Goal: Transaction & Acquisition: Purchase product/service

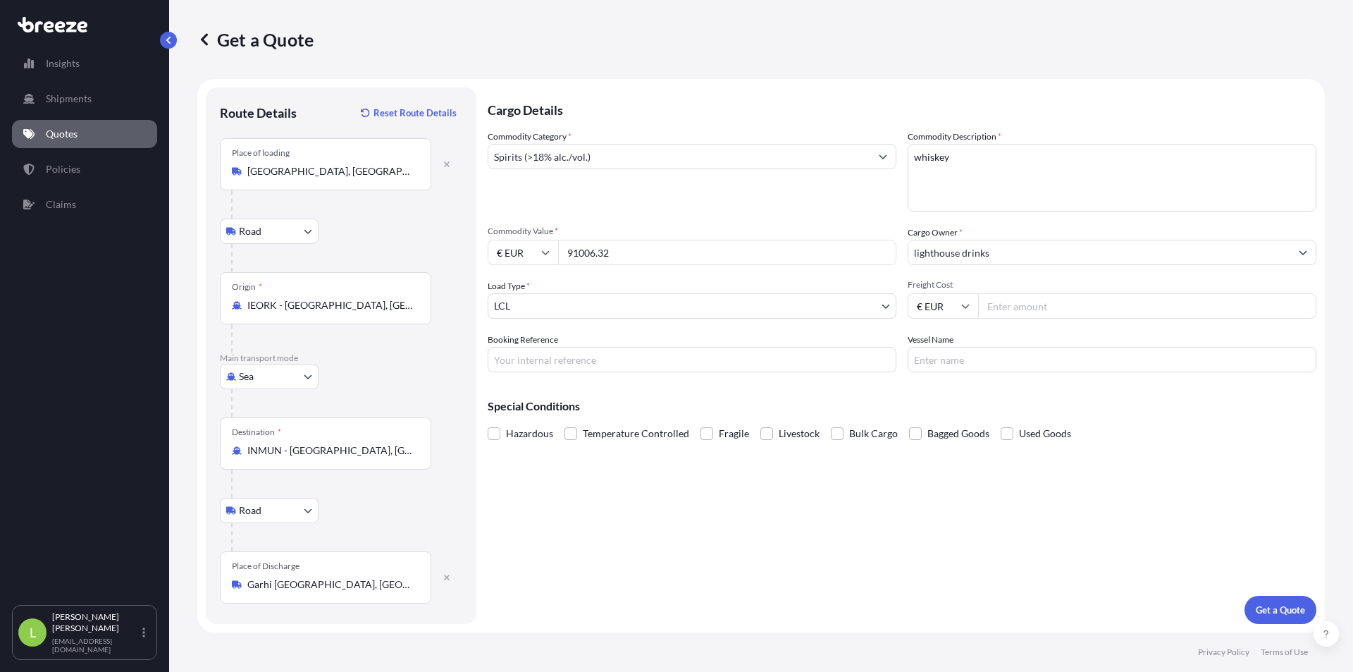
select select "Road"
select select "Sea"
select select "Road"
select select "1"
click at [736, 237] on div "Commodity Value * € EUR 91006.32" at bounding box center [692, 245] width 409 height 39
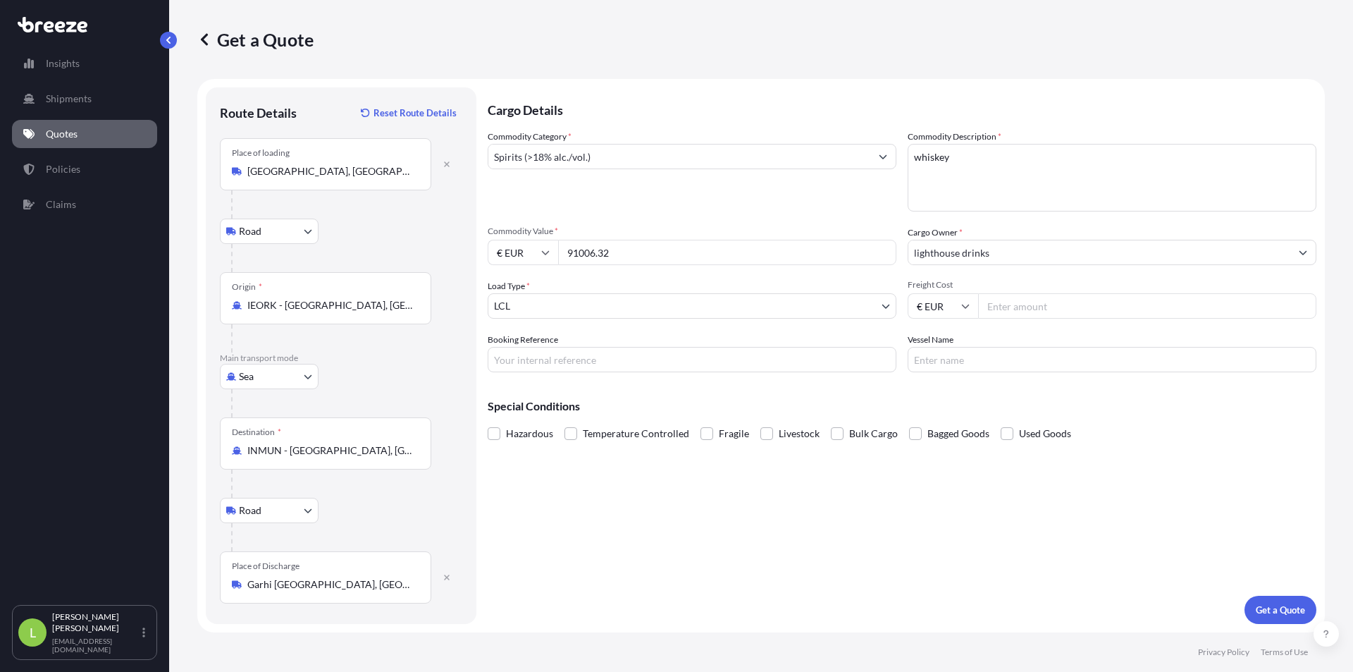
drag, startPoint x: 698, startPoint y: 248, endPoint x: 44, endPoint y: 322, distance: 657.4
click at [271, 288] on form "Route Details Reset Route Details Place of loading [GEOGRAPHIC_DATA], [GEOGRAPH…" at bounding box center [761, 355] width 1128 height 553
drag, startPoint x: 646, startPoint y: 255, endPoint x: 634, endPoint y: 254, distance: 12.7
click at [646, 255] on input "91006.32" at bounding box center [727, 252] width 338 height 25
drag, startPoint x: 632, startPoint y: 254, endPoint x: 514, endPoint y: 255, distance: 117.7
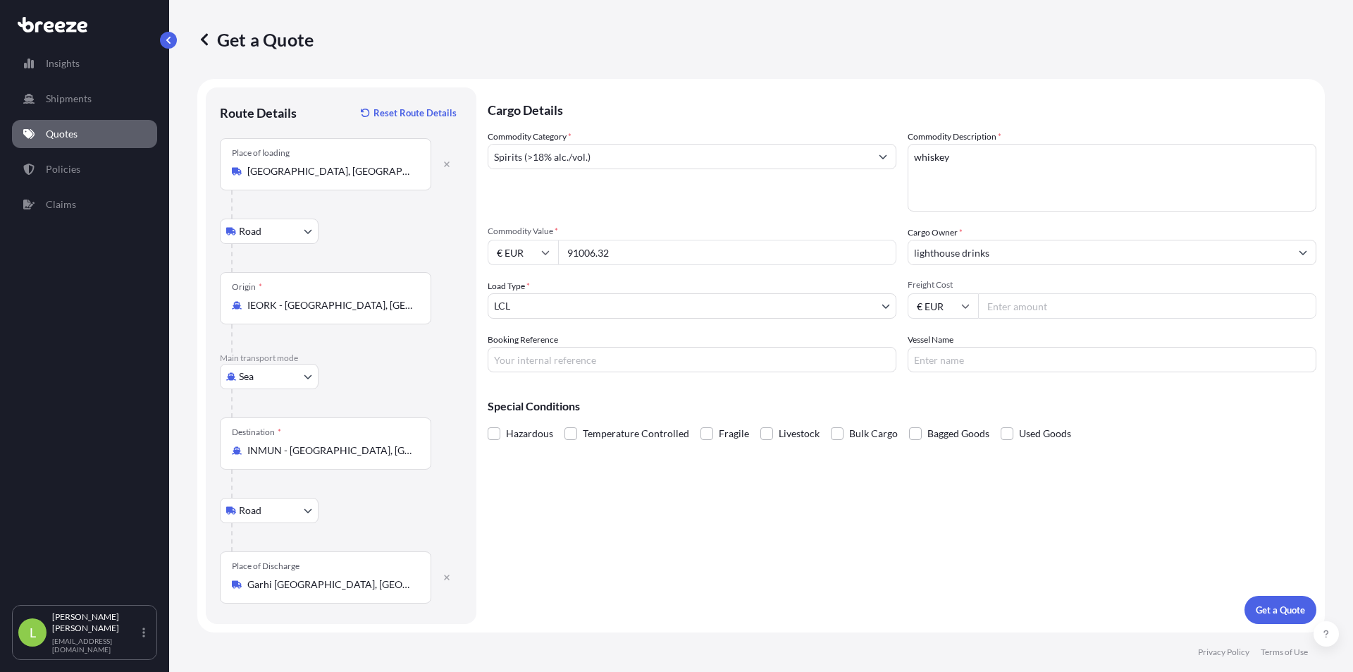
click at [514, 255] on div "€ EUR 91006.32" at bounding box center [692, 252] width 409 height 25
type input "90595.44"
click at [970, 303] on input "€ EUR" at bounding box center [943, 305] width 70 height 25
click at [944, 405] on div "$ USD" at bounding box center [942, 403] width 59 height 27
type input "$ USD"
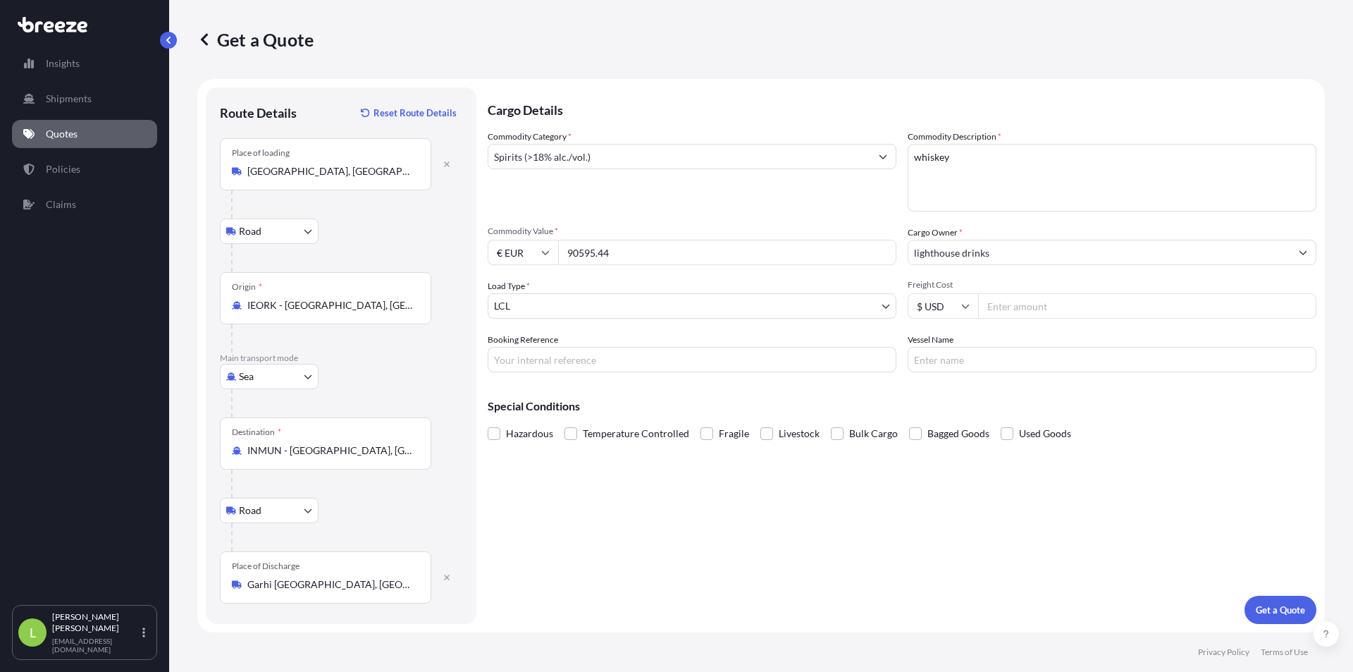
click at [1036, 307] on input "Freight Cost" at bounding box center [1147, 305] width 338 height 25
type input "1250"
click at [702, 347] on input "Booking Reference" at bounding box center [692, 359] width 409 height 25
paste input "GRP13331"
type input "GRP13331"
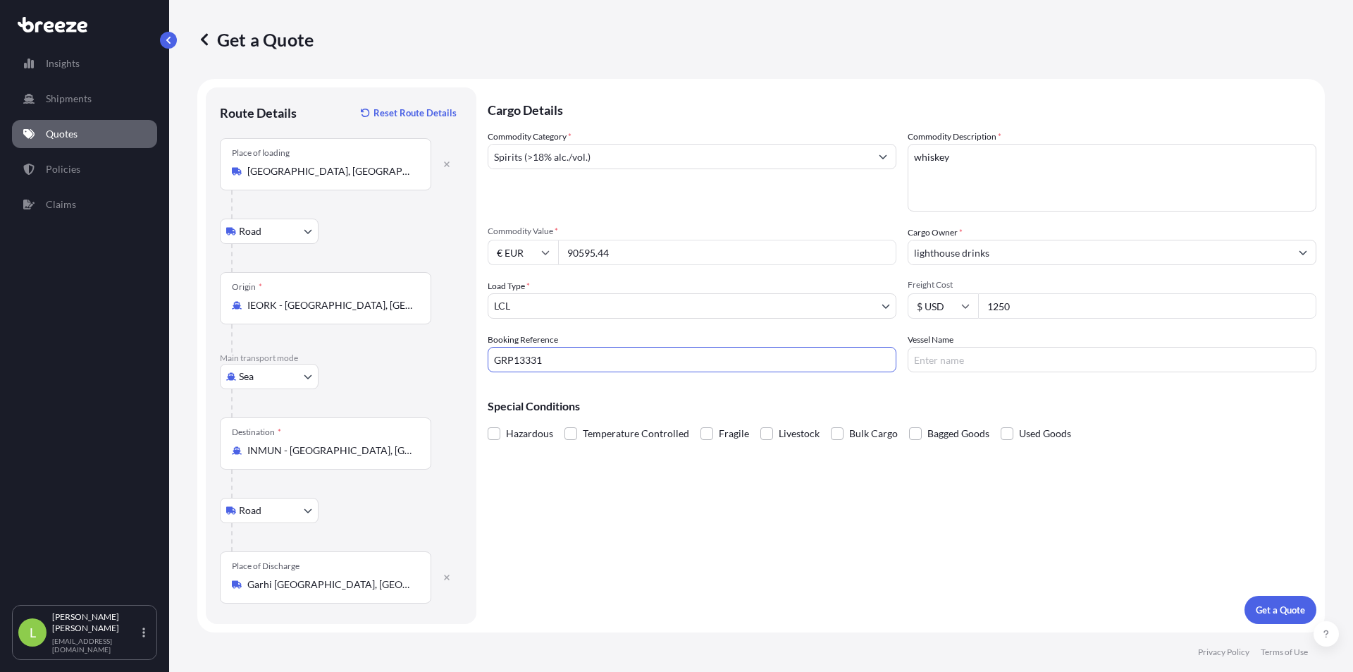
click at [1280, 593] on div "Cargo Details Commodity Category * Spirits (>18% alc./vol.) Commodity Descripti…" at bounding box center [902, 355] width 829 height 536
click at [1270, 620] on button "Get a Quote" at bounding box center [1281, 609] width 72 height 28
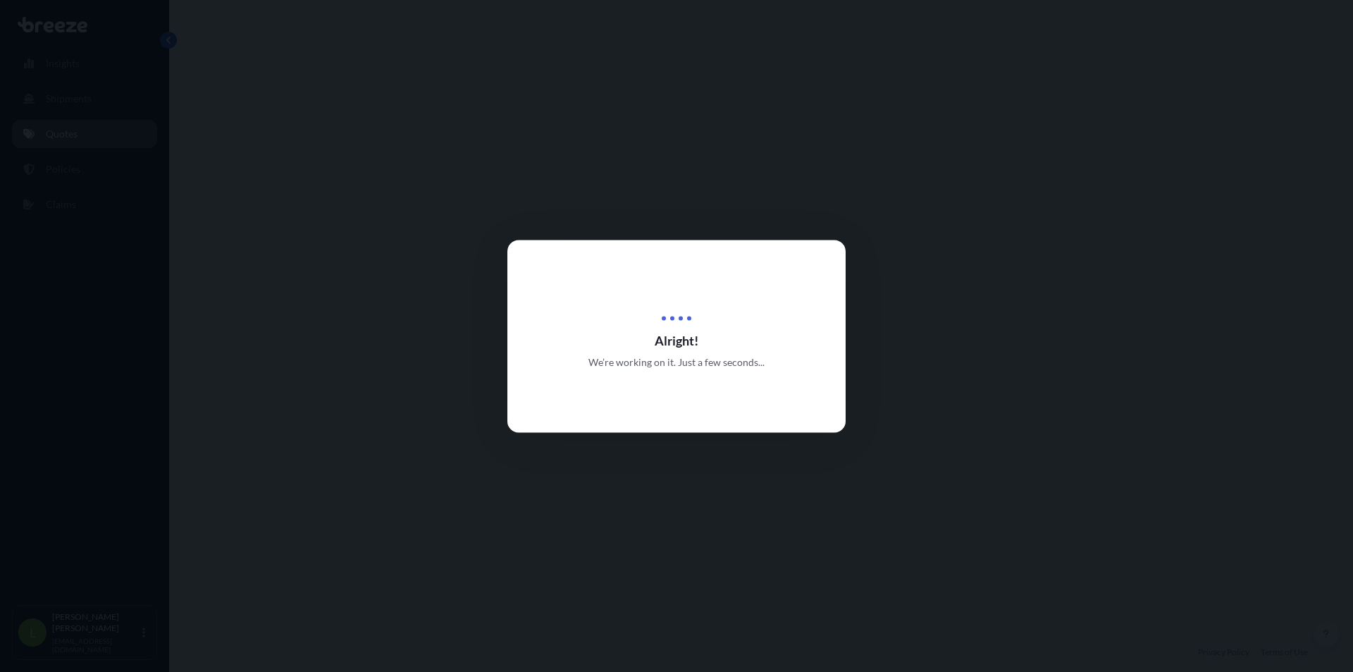
select select "Road"
select select "Sea"
select select "Road"
select select "1"
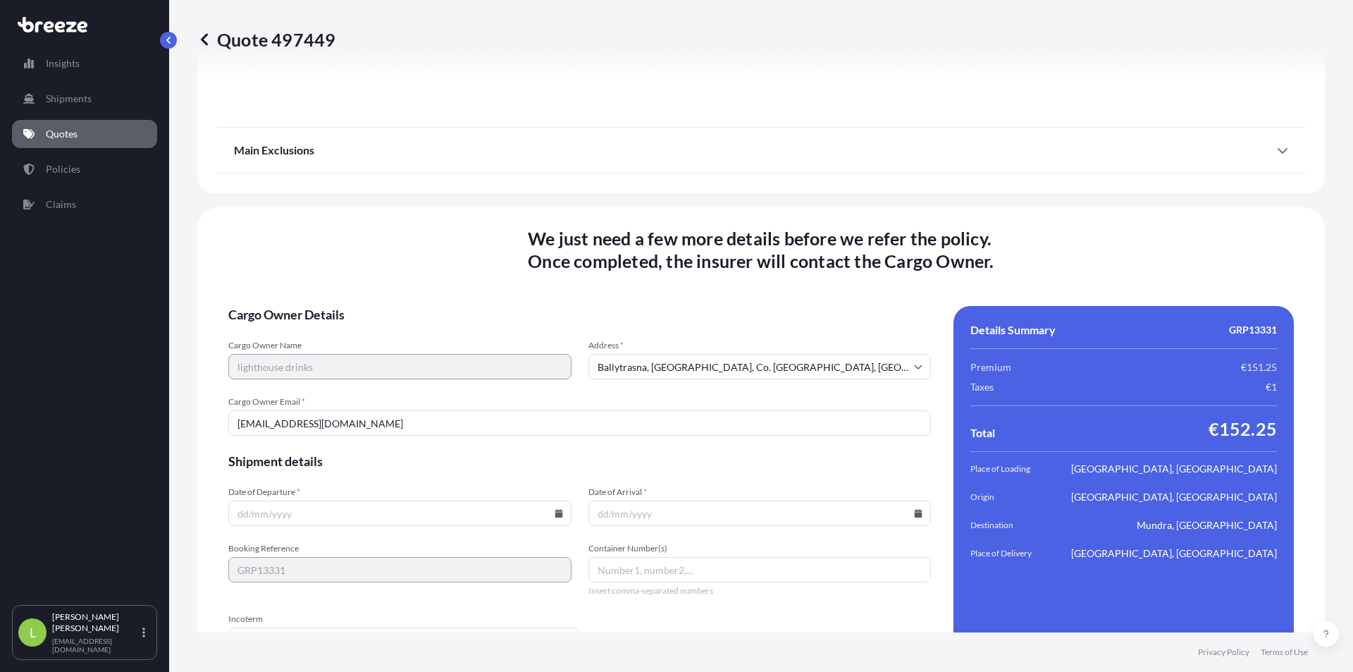
scroll to position [1971, 0]
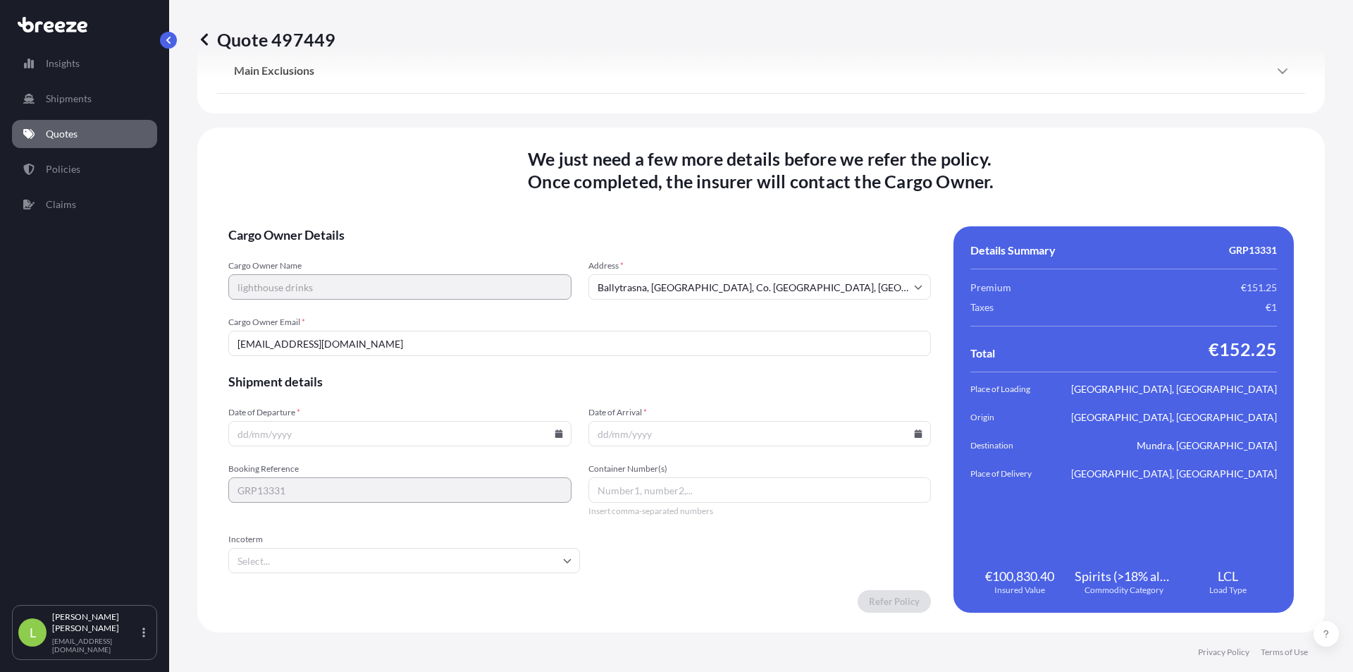
click at [701, 295] on input "Ballytrasna, [GEOGRAPHIC_DATA], Co. [GEOGRAPHIC_DATA], [GEOGRAPHIC_DATA]" at bounding box center [759, 286] width 343 height 25
click at [499, 337] on input "[EMAIL_ADDRESS][DOMAIN_NAME]" at bounding box center [579, 343] width 703 height 25
click at [363, 441] on input "Date of Departure *" at bounding box center [399, 433] width 343 height 25
click at [557, 436] on icon at bounding box center [559, 433] width 8 height 8
click at [327, 359] on button "26" at bounding box center [332, 361] width 23 height 23
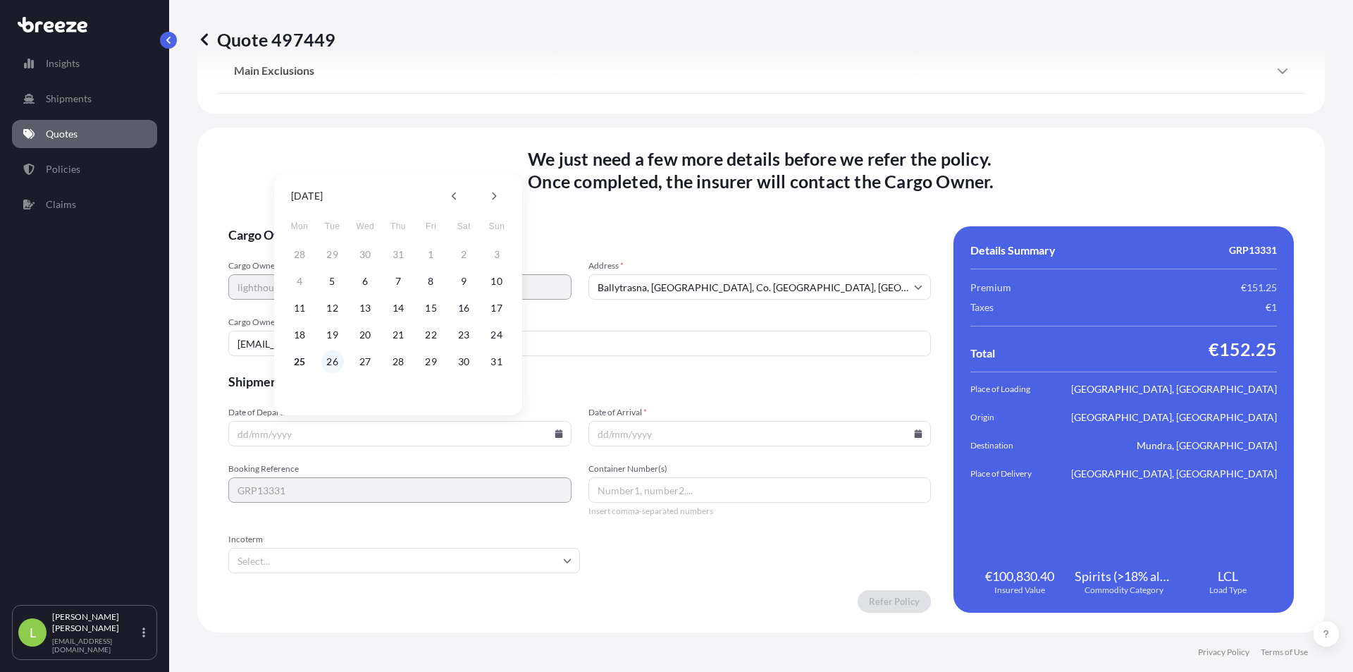
type input "[DATE]"
click at [731, 438] on input "Date of Arrival *" at bounding box center [759, 433] width 343 height 25
click at [915, 431] on icon at bounding box center [919, 433] width 8 height 8
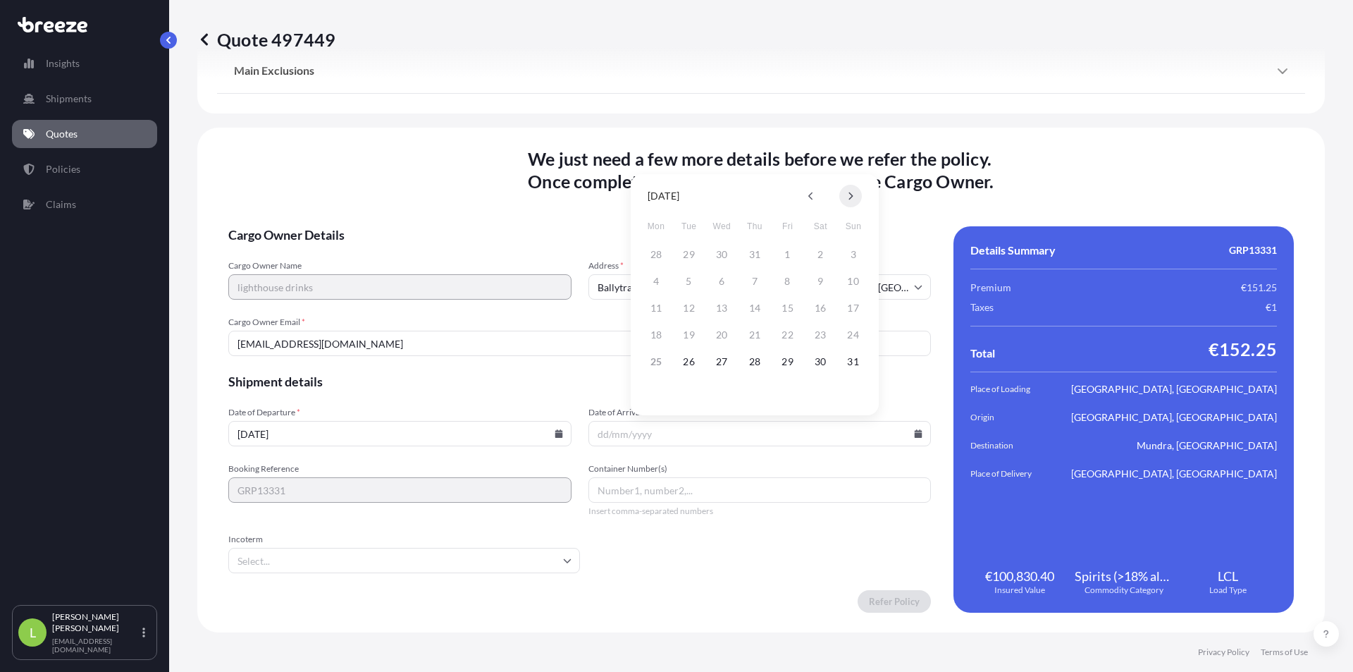
click at [849, 204] on button at bounding box center [850, 196] width 23 height 23
click at [822, 333] on button "25" at bounding box center [820, 334] width 23 height 23
type input "[DATE]"
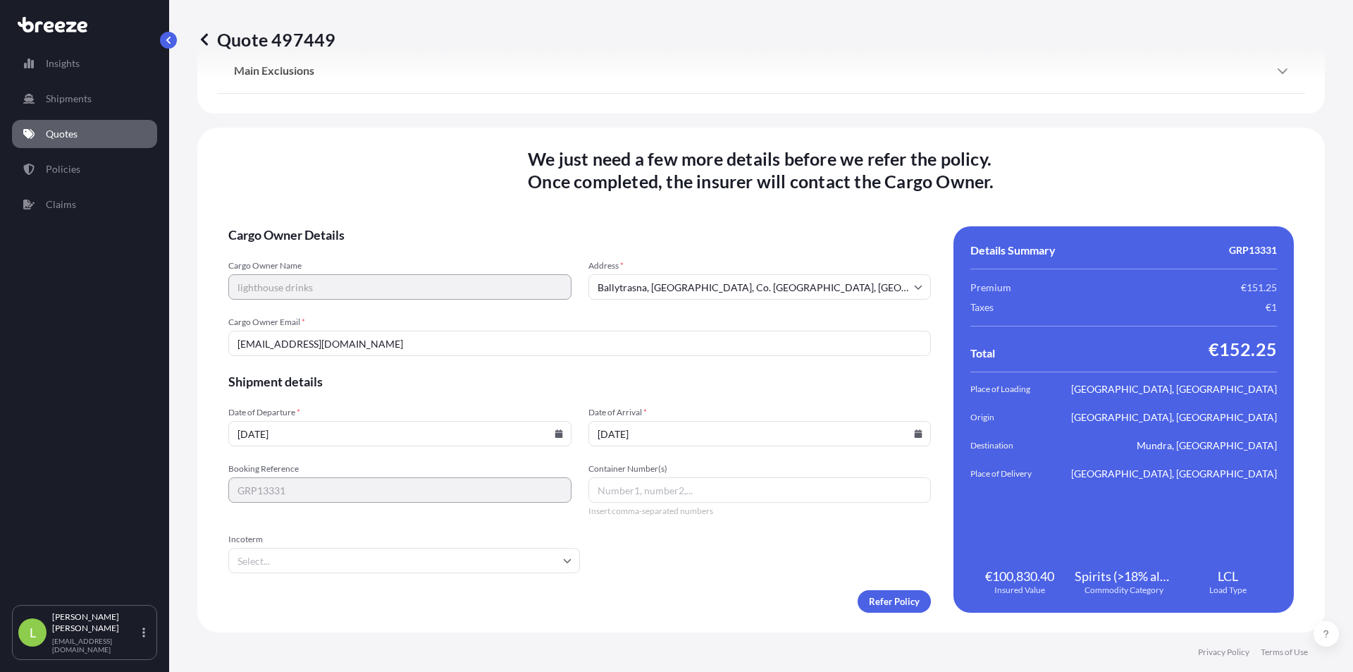
click at [730, 488] on input "Container Number(s)" at bounding box center [759, 489] width 343 height 25
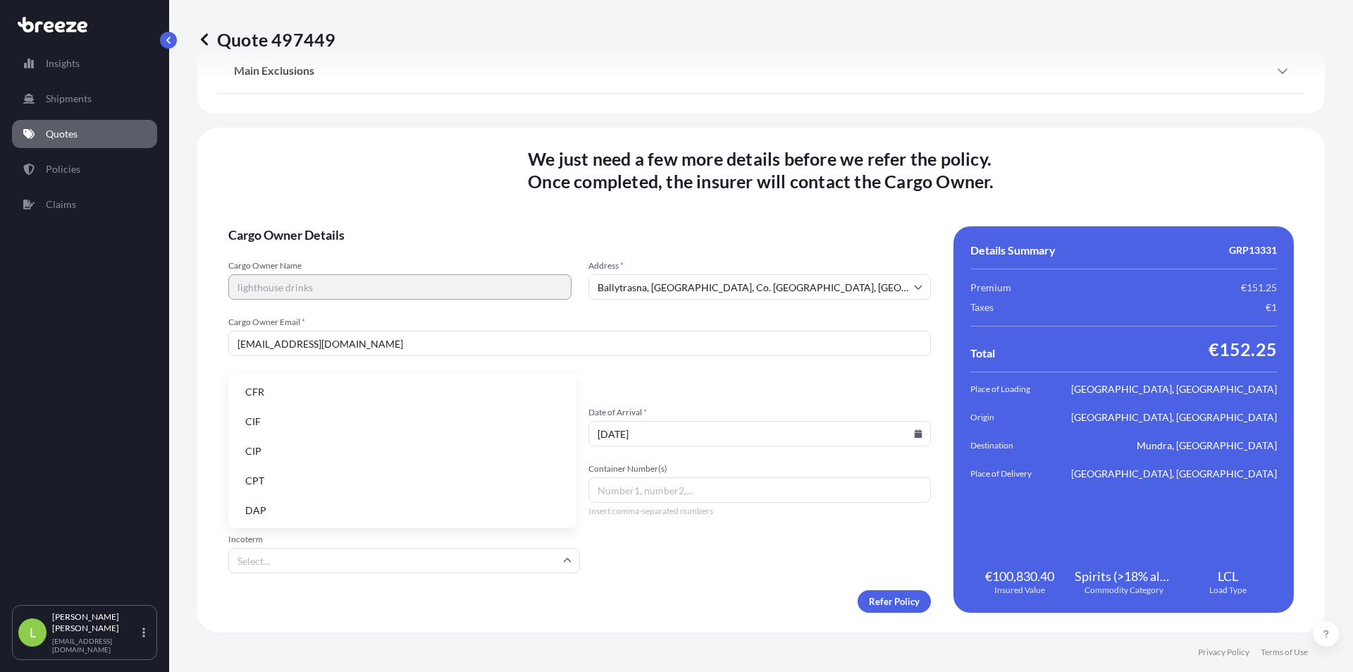
click at [416, 560] on input "Incoterm" at bounding box center [404, 560] width 352 height 25
click at [387, 505] on li "DAP" at bounding box center [402, 510] width 337 height 27
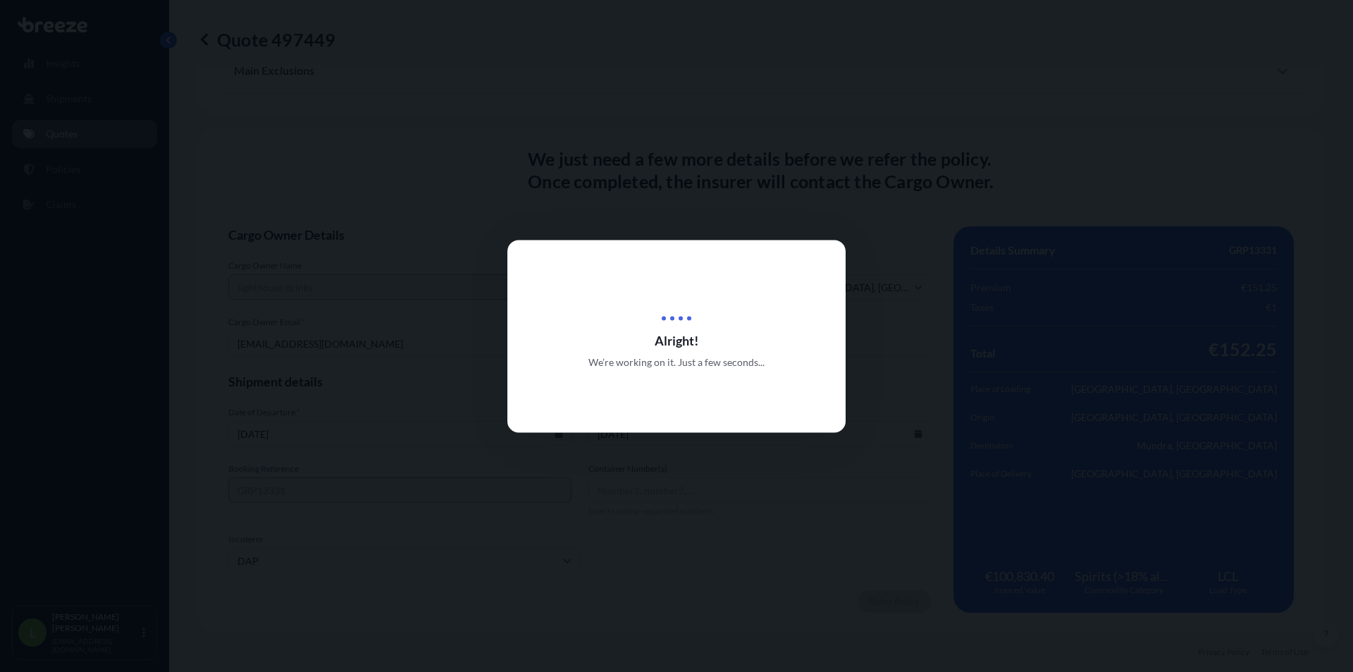
click at [586, 409] on div "Alright! We’re working on it. Just a few seconds..." at bounding box center [676, 336] width 338 height 192
click at [648, 340] on span "Alright!" at bounding box center [676, 339] width 338 height 17
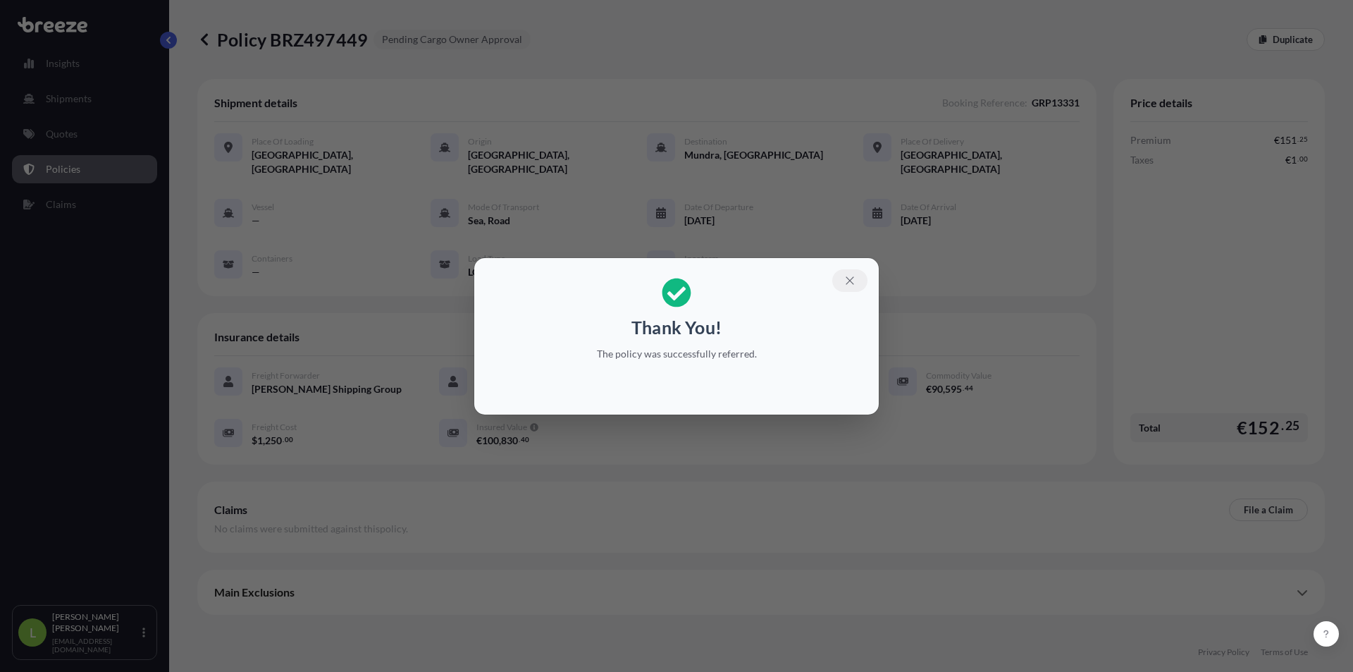
click at [856, 277] on button "button" at bounding box center [849, 280] width 35 height 23
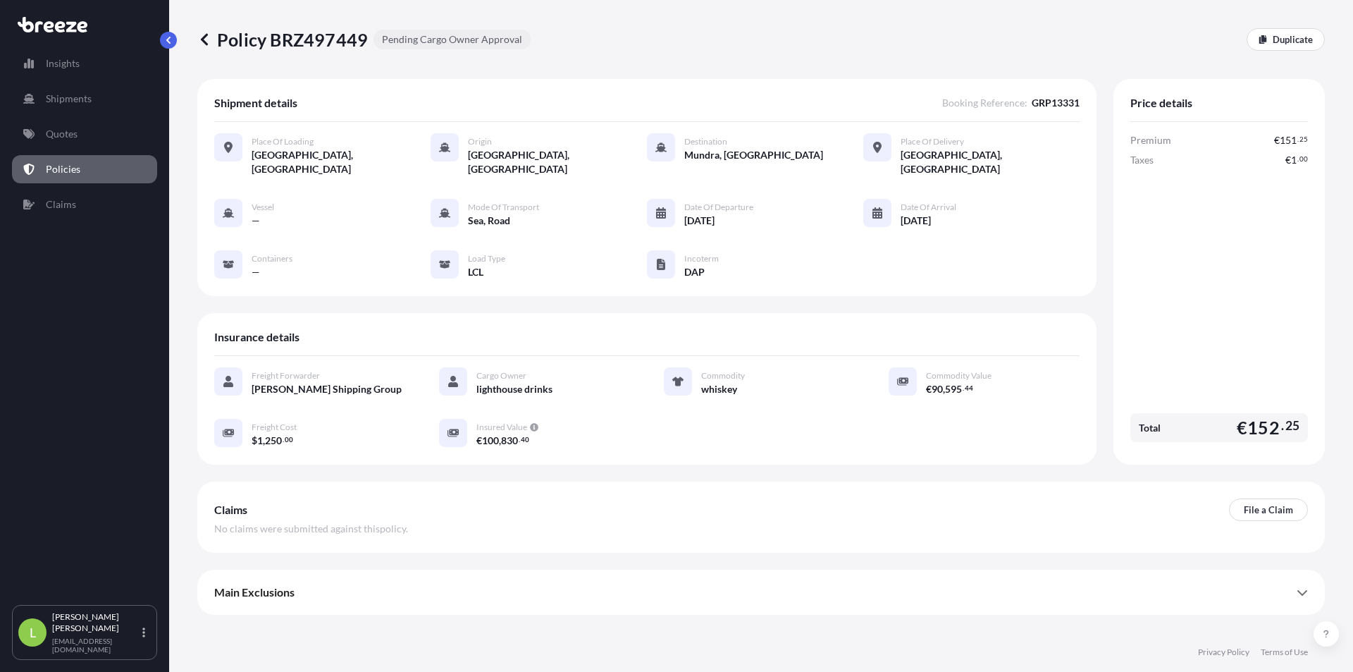
click at [185, 470] on div "Policy BRZ497449 Pending Cargo Owner Approval Duplicate Shipment details Bookin…" at bounding box center [761, 316] width 1184 height 632
